Goal: Ask a question

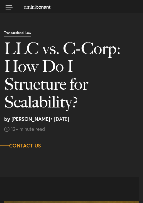
select select "US"
select select "Austin"
select select "Business and Civil Litigation"
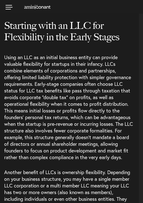
scroll to position [432, 0]
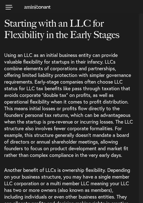
click at [115, 46] on h2 "Starting with an LLC for Flexibility in the Early Stages" at bounding box center [69, 35] width 130 height 34
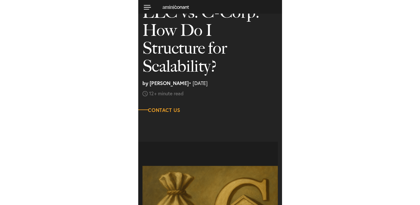
scroll to position [0, 0]
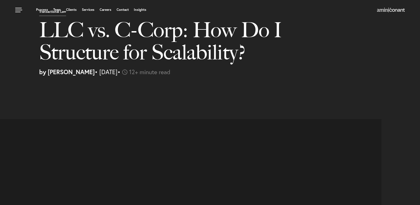
select select "US"
select select "Austin"
select select "Business and Civil Litigation"
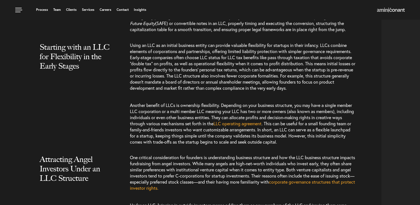
scroll to position [456, 0]
